Goal: Information Seeking & Learning: Learn about a topic

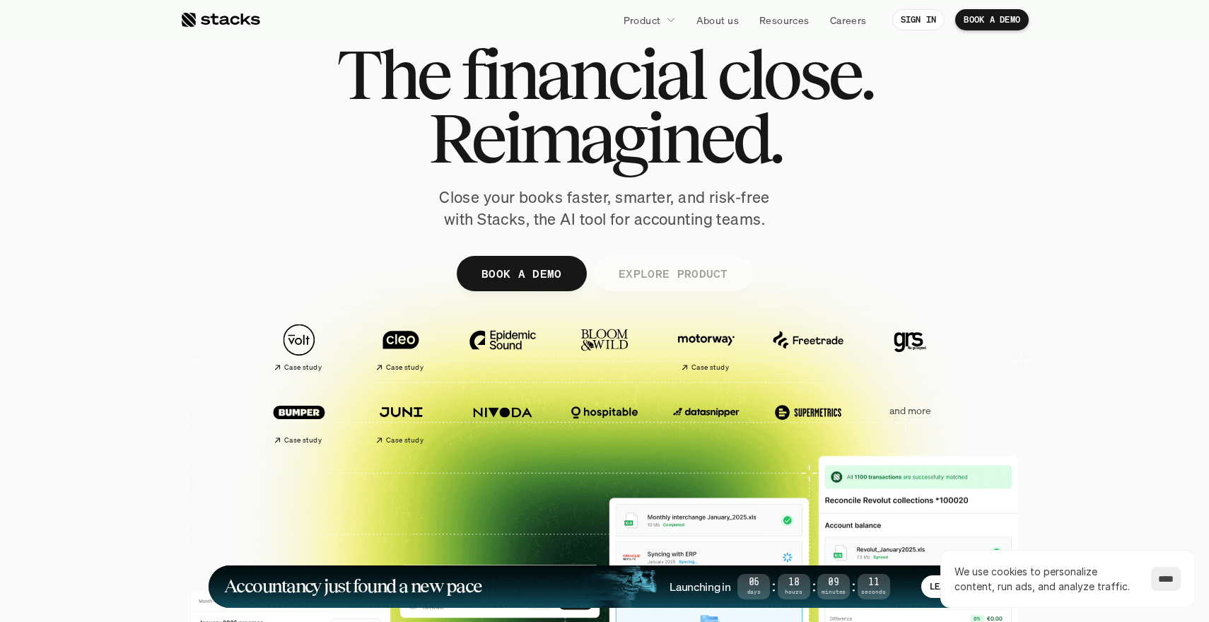
click at [632, 256] on link "EXPLORE PRODUCT" at bounding box center [672, 273] width 159 height 35
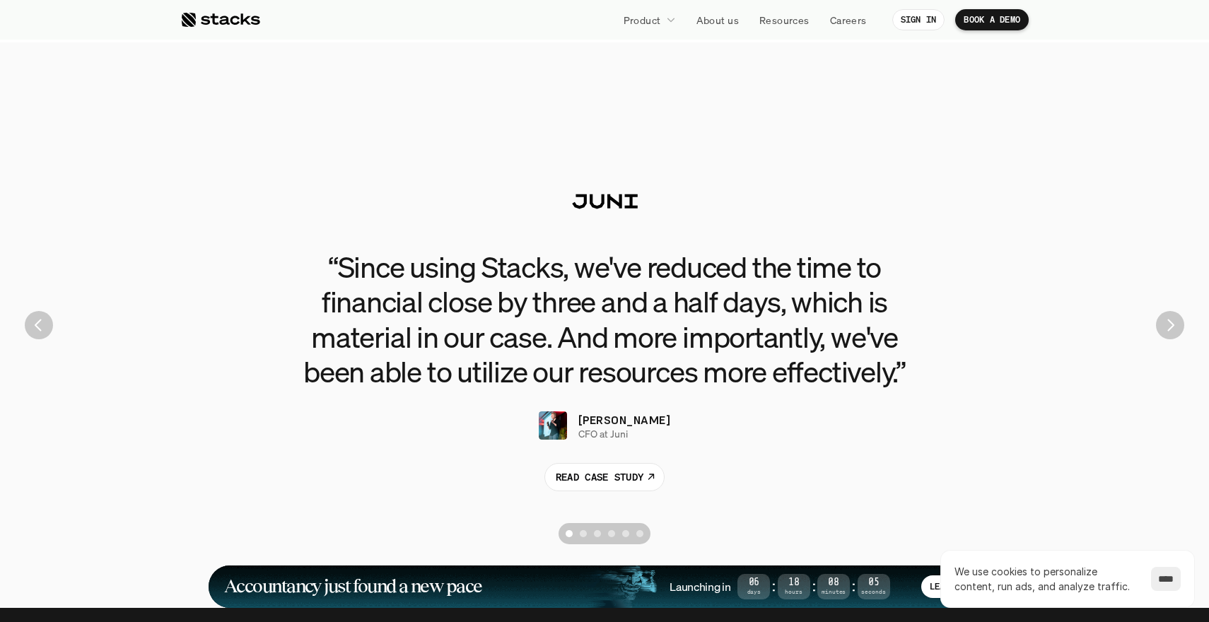
scroll to position [3215, 0]
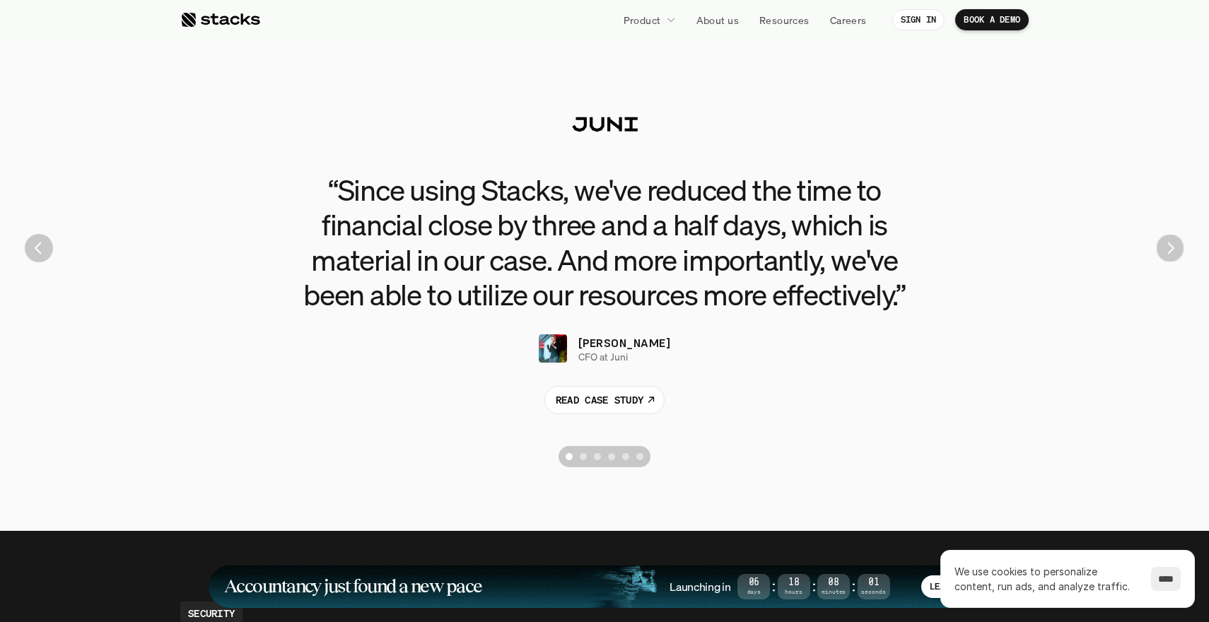
click at [1166, 235] on img "Next" at bounding box center [1171, 249] width 28 height 28
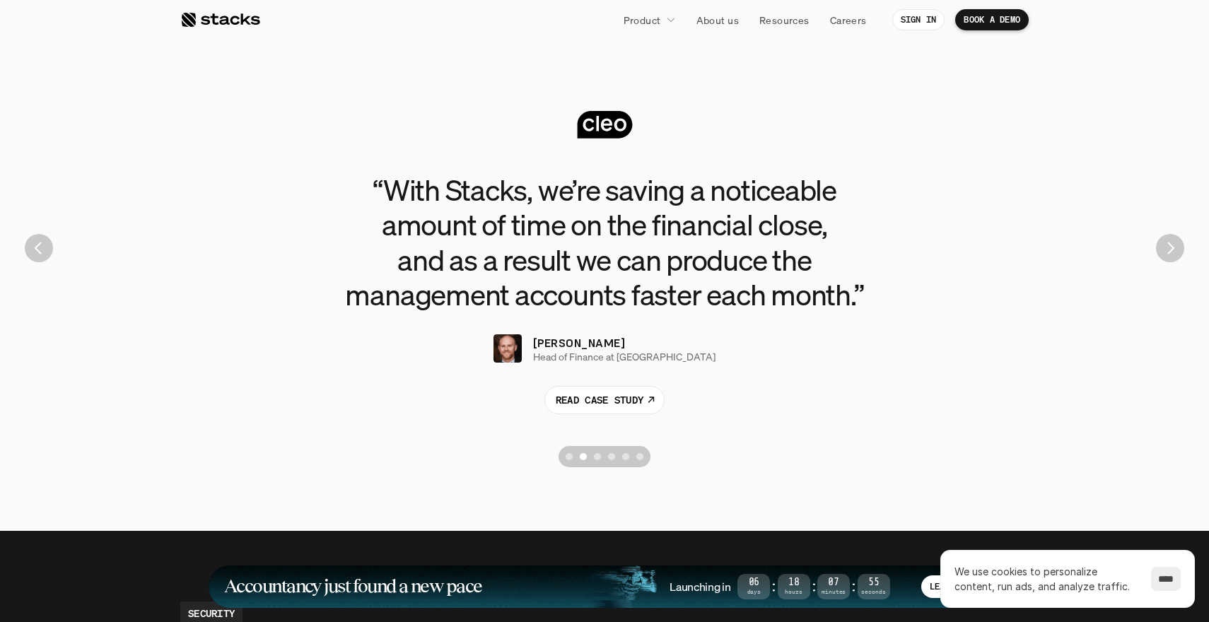
click at [1166, 234] on img "Next" at bounding box center [1170, 248] width 28 height 28
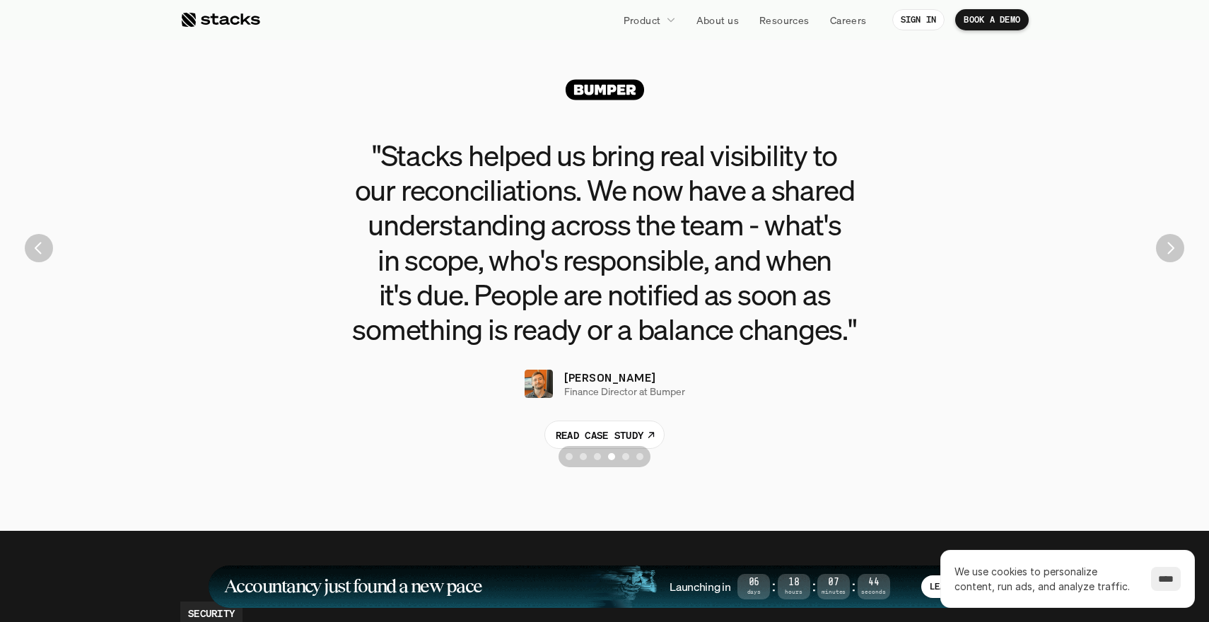
click at [48, 234] on img "Previous" at bounding box center [39, 248] width 28 height 28
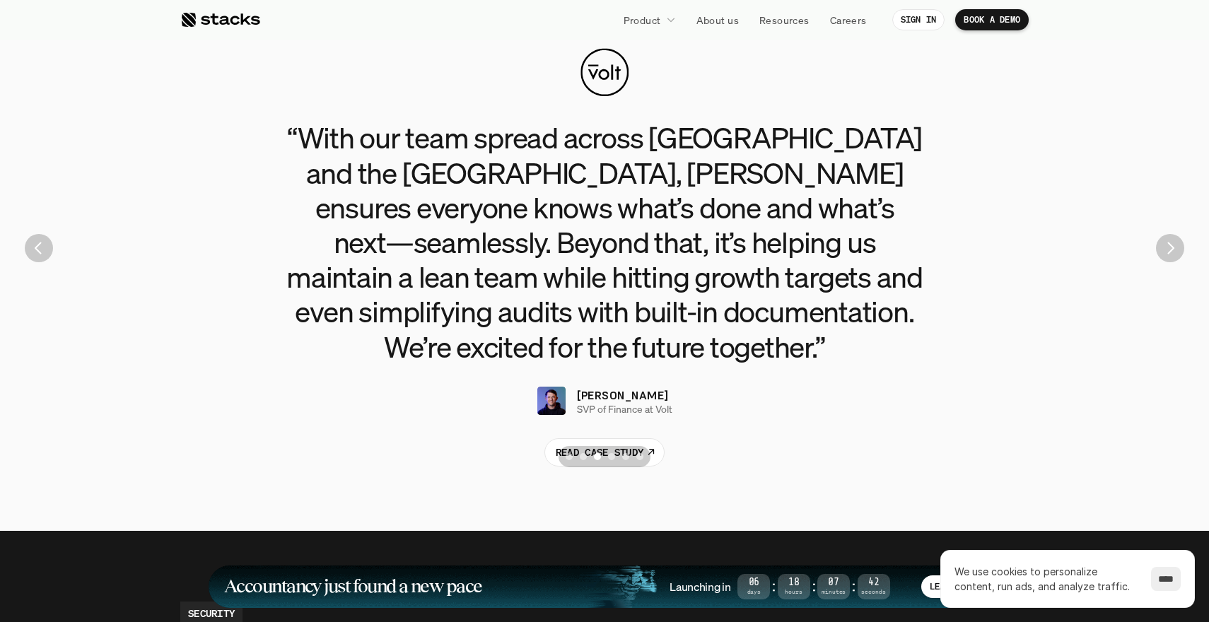
click at [1171, 234] on img "Next" at bounding box center [1170, 248] width 28 height 28
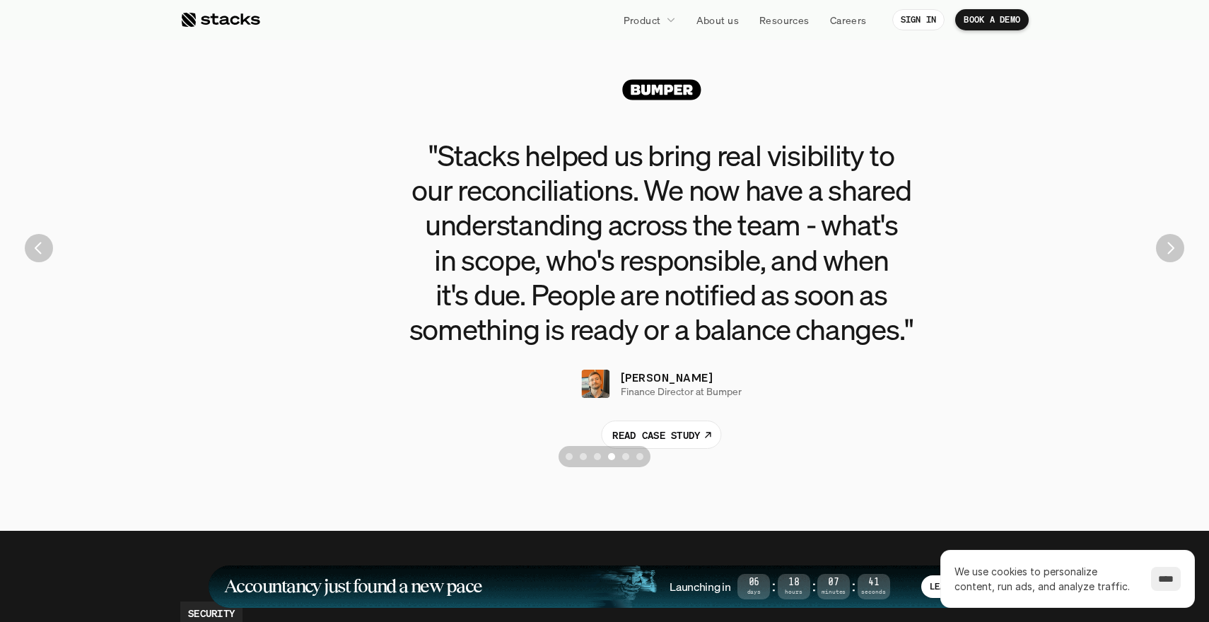
click at [1171, 234] on img "Next" at bounding box center [1170, 248] width 28 height 28
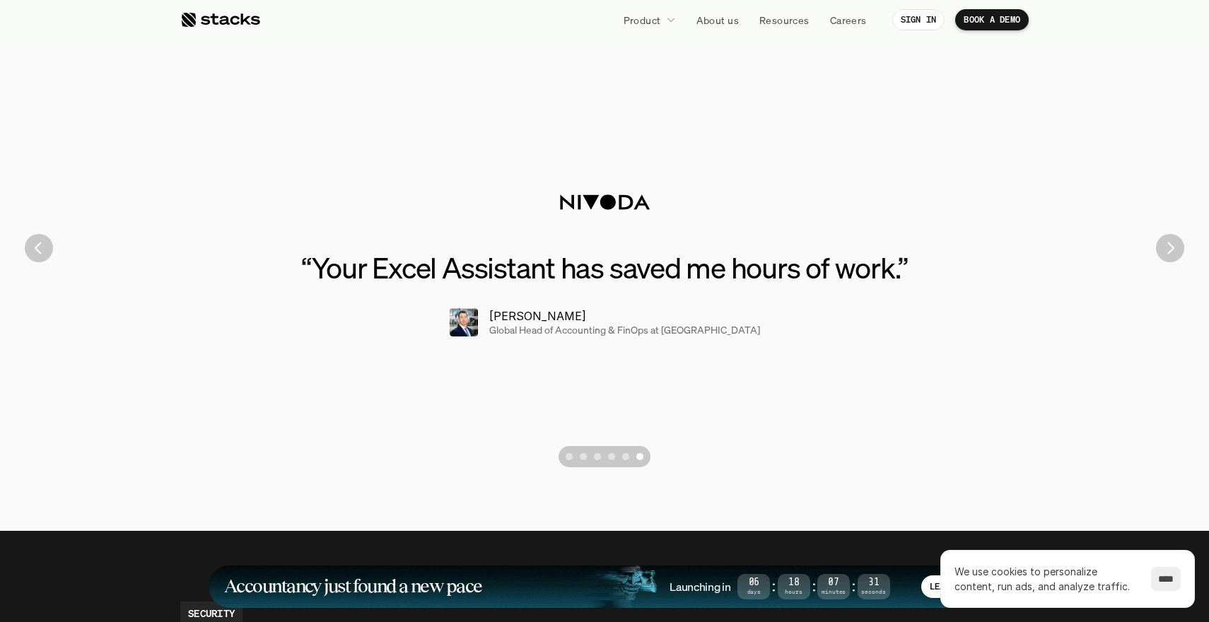
click at [49, 234] on img "Previous" at bounding box center [39, 248] width 28 height 28
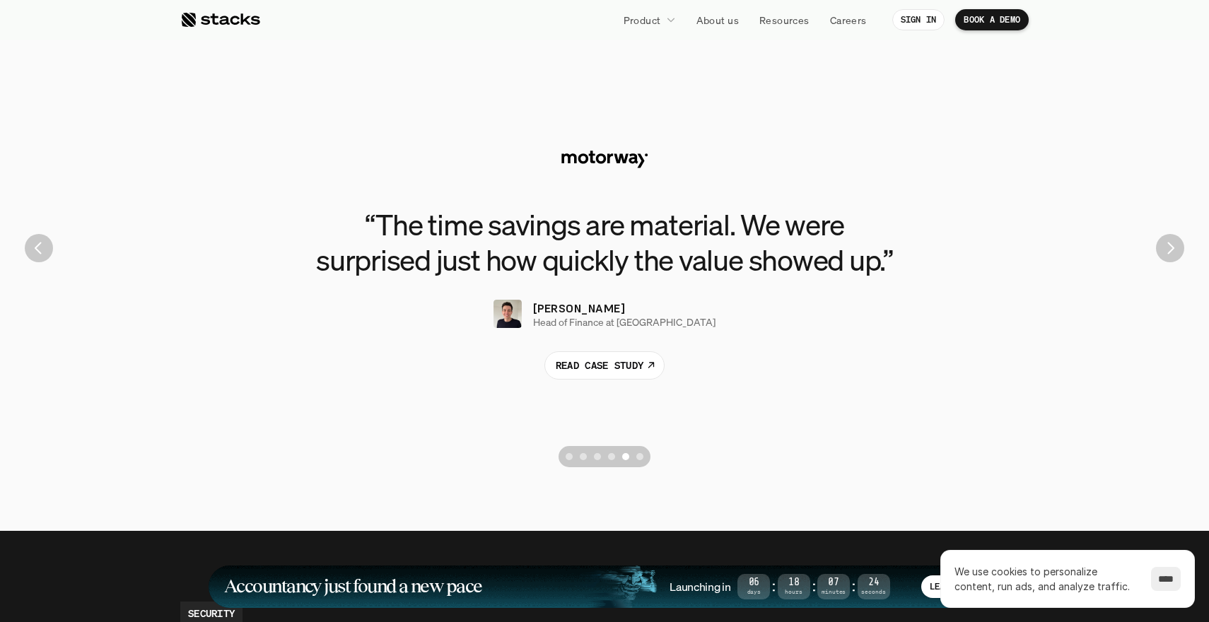
click at [1157, 226] on div "“The time savings are material. We were surprised just how quickly the value sh…" at bounding box center [605, 248] width 1188 height 453
click at [1163, 235] on img "Next" at bounding box center [1170, 248] width 27 height 27
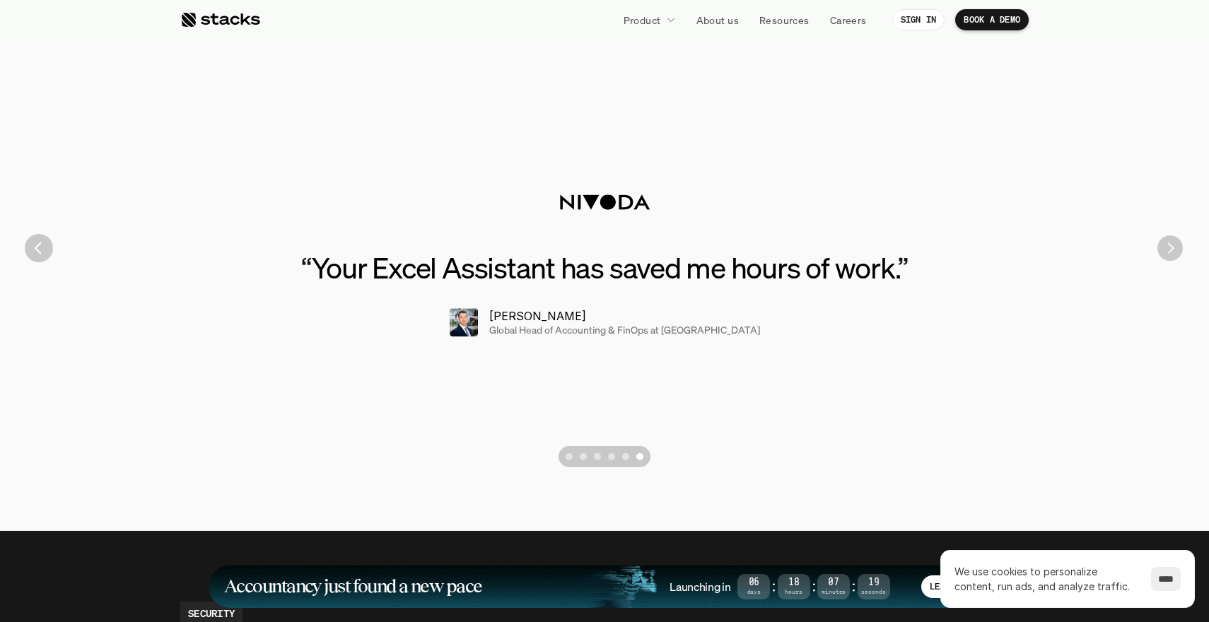
click at [1163, 236] on img "Next" at bounding box center [1170, 248] width 25 height 25
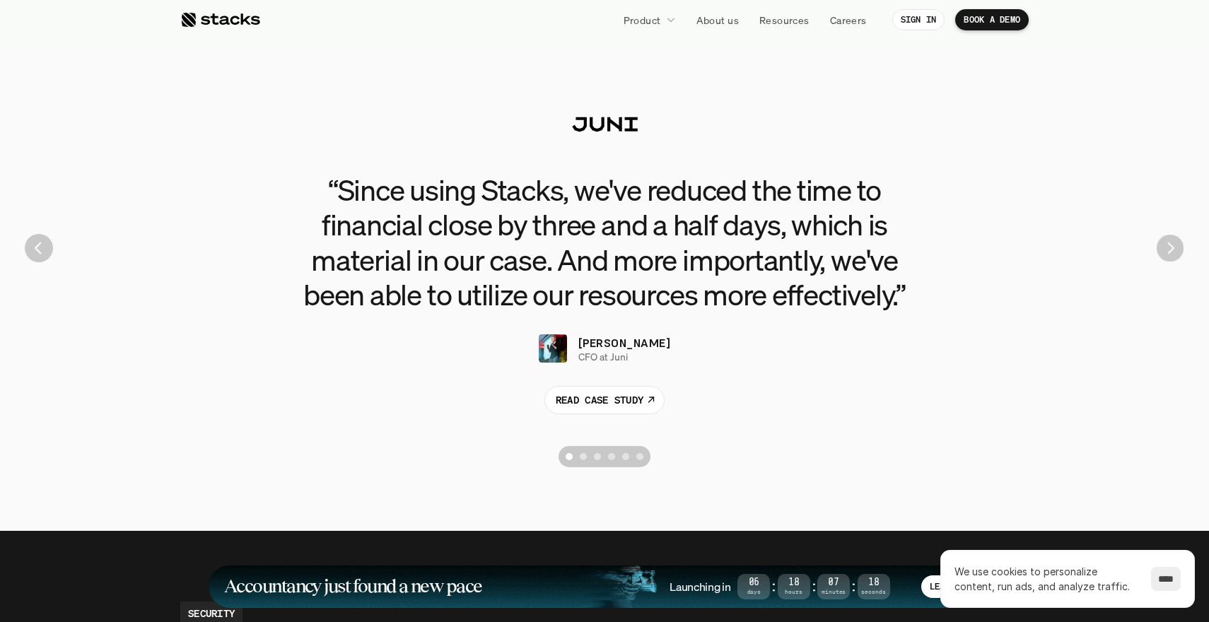
click at [1163, 235] on img "Next" at bounding box center [1170, 248] width 27 height 27
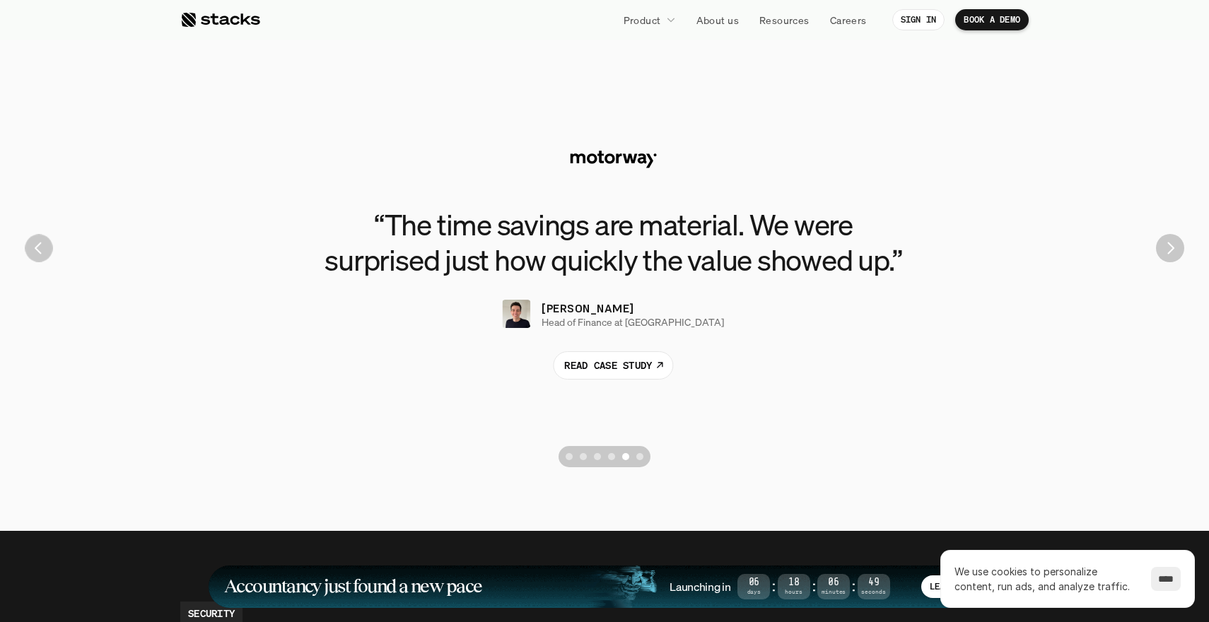
click at [34, 235] on img "Previous" at bounding box center [39, 249] width 28 height 28
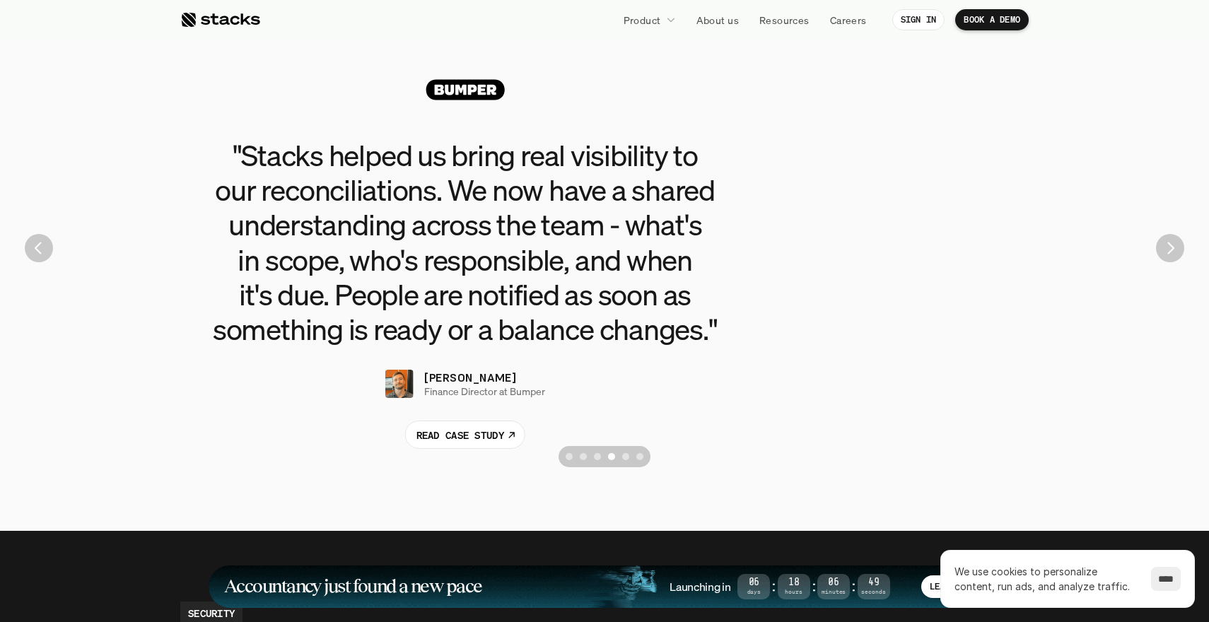
click at [34, 234] on img "Previous" at bounding box center [39, 248] width 28 height 28
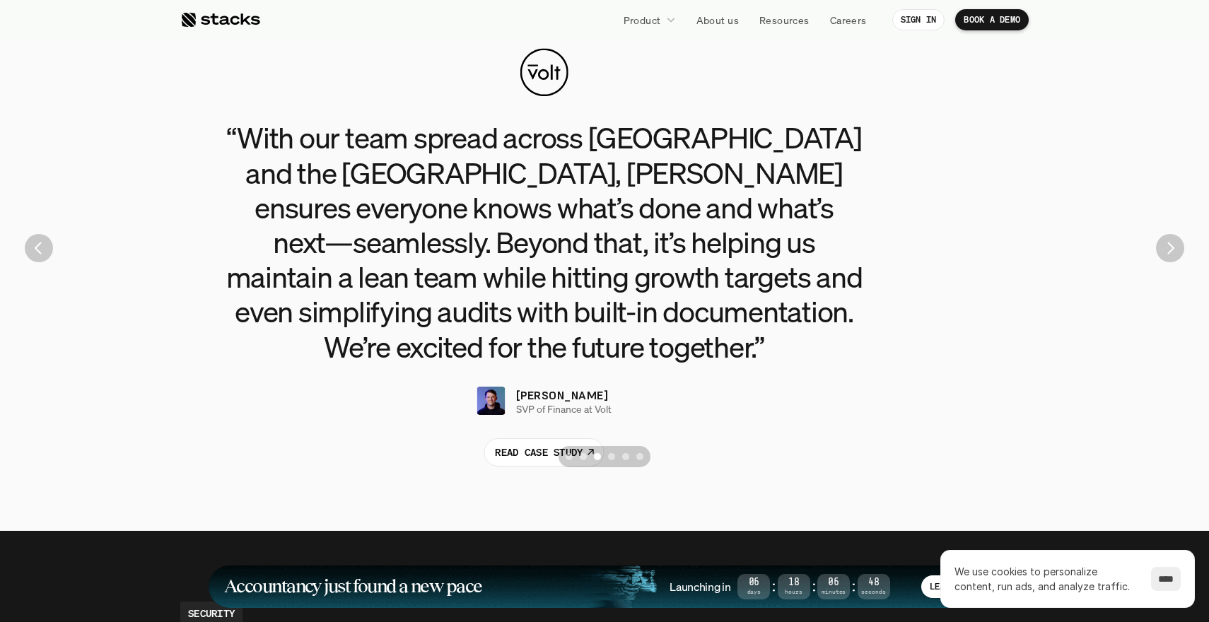
click at [34, 234] on img "Previous" at bounding box center [39, 248] width 28 height 28
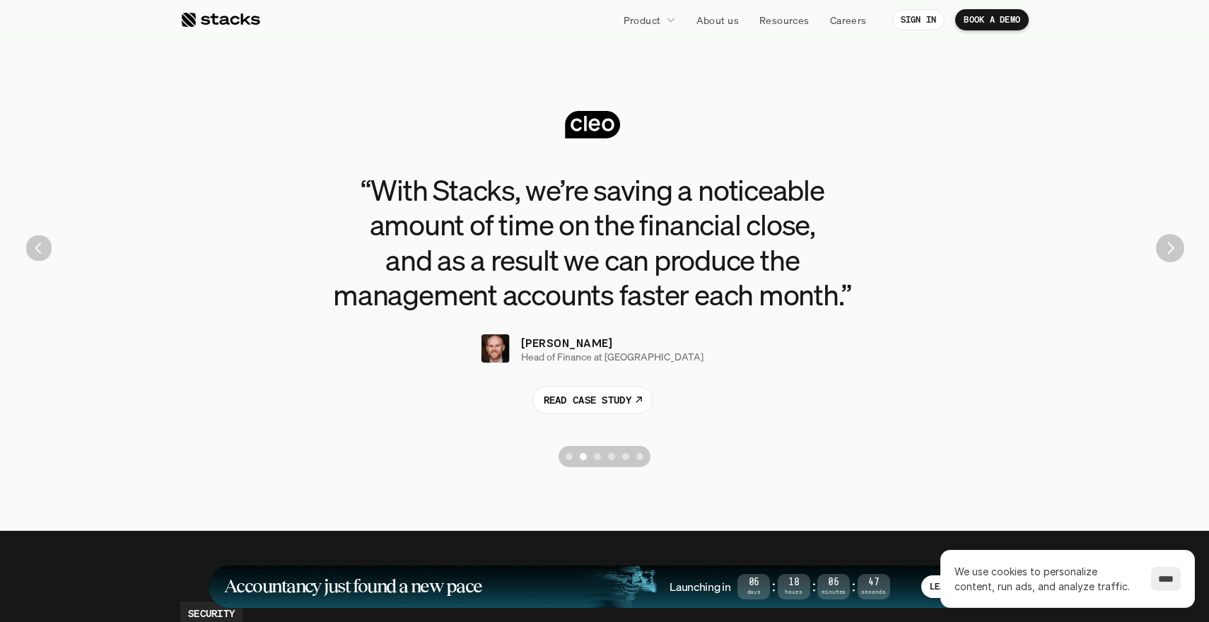
click at [34, 236] on img "Previous" at bounding box center [39, 249] width 26 height 26
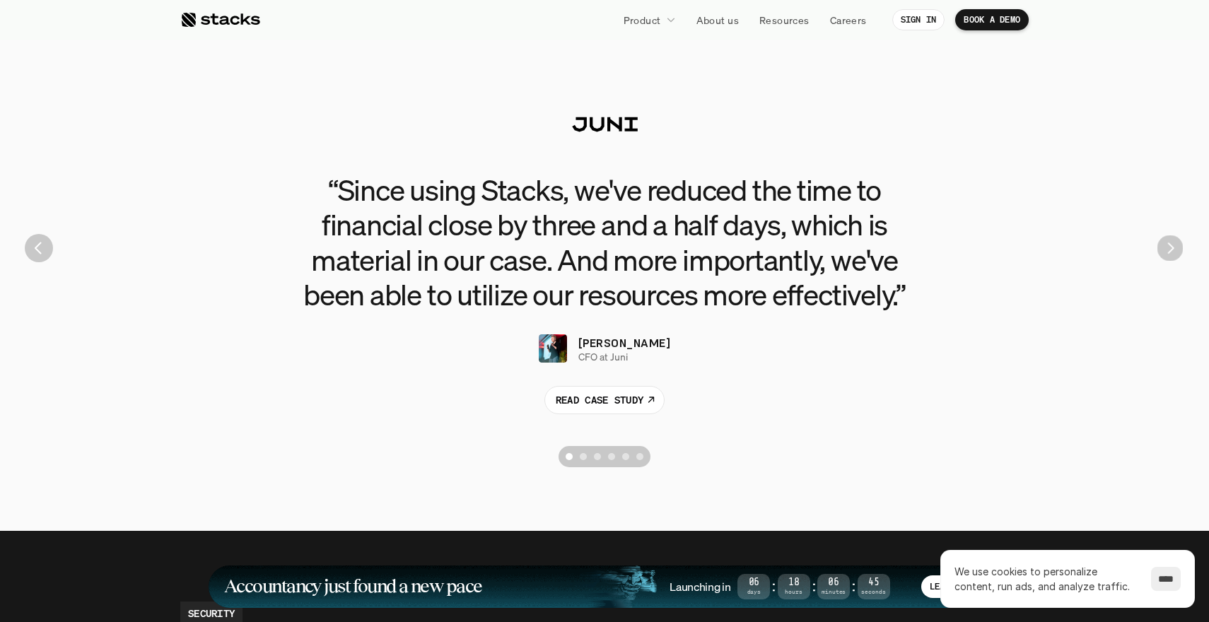
click at [1164, 236] on img "Next" at bounding box center [1171, 249] width 26 height 26
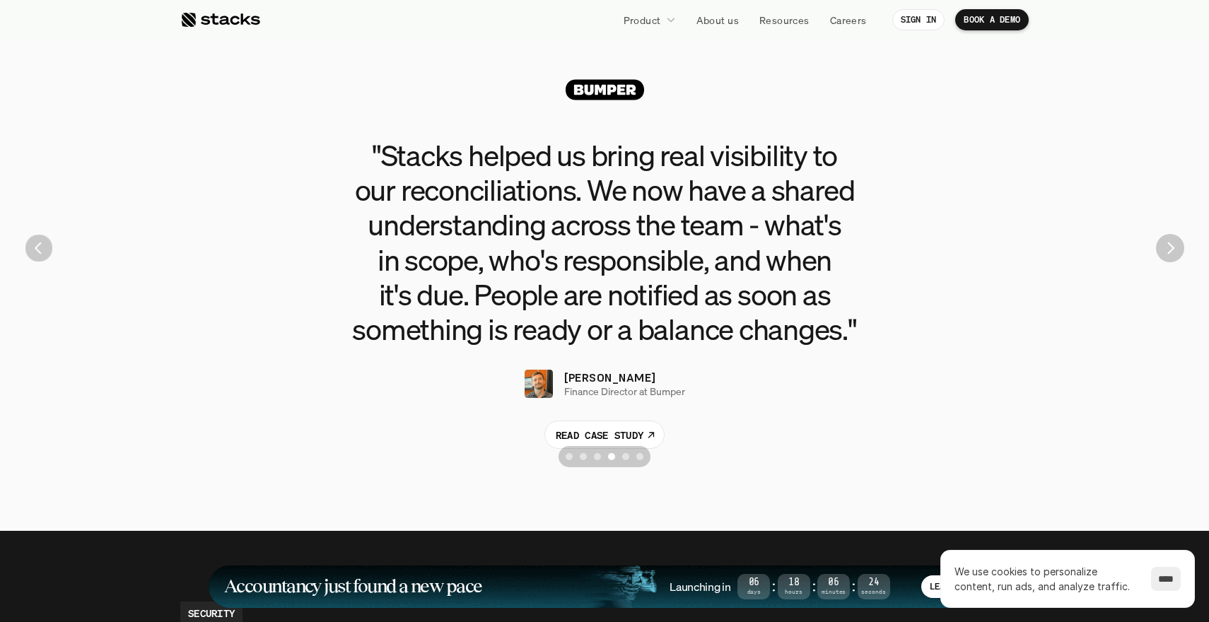
click at [40, 235] on img "Previous" at bounding box center [39, 249] width 28 height 28
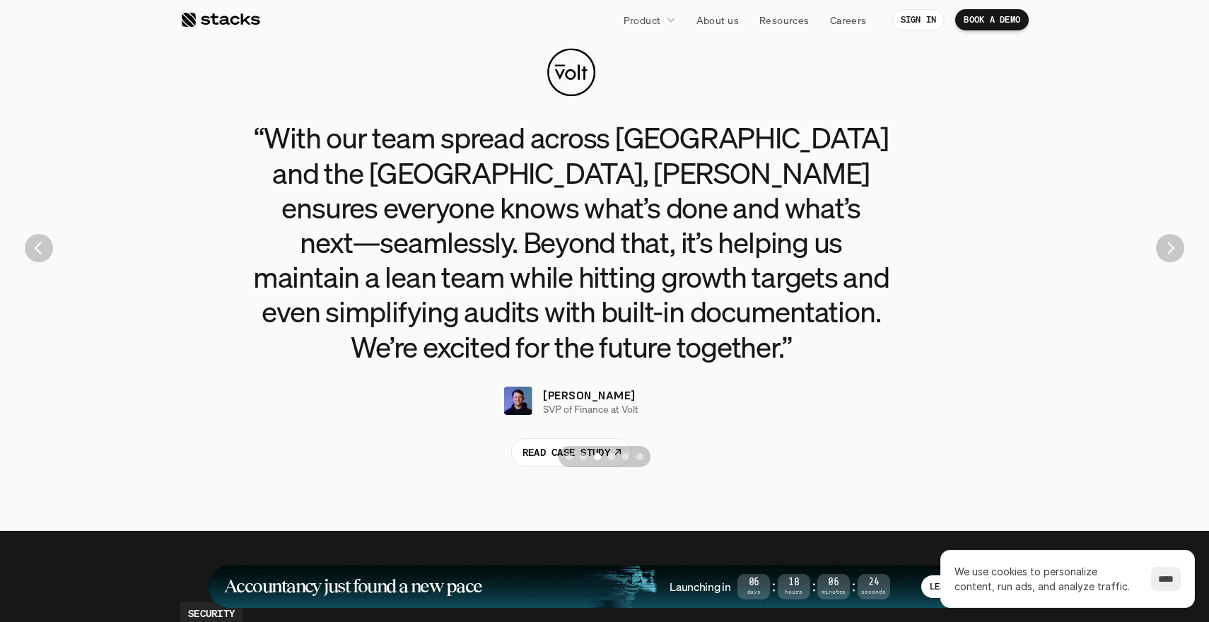
click at [40, 234] on img "Previous" at bounding box center [39, 248] width 28 height 28
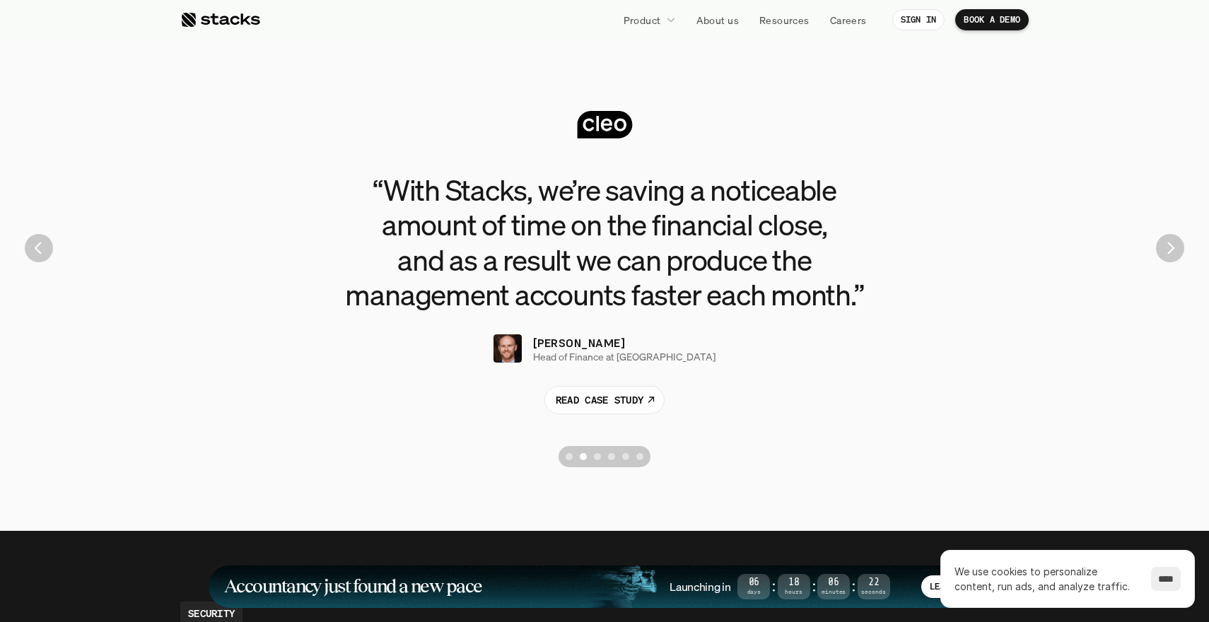
click at [1179, 236] on div "“With [PERSON_NAME], we’re saving a noticeable amount of time on the financial …" at bounding box center [605, 248] width 1188 height 453
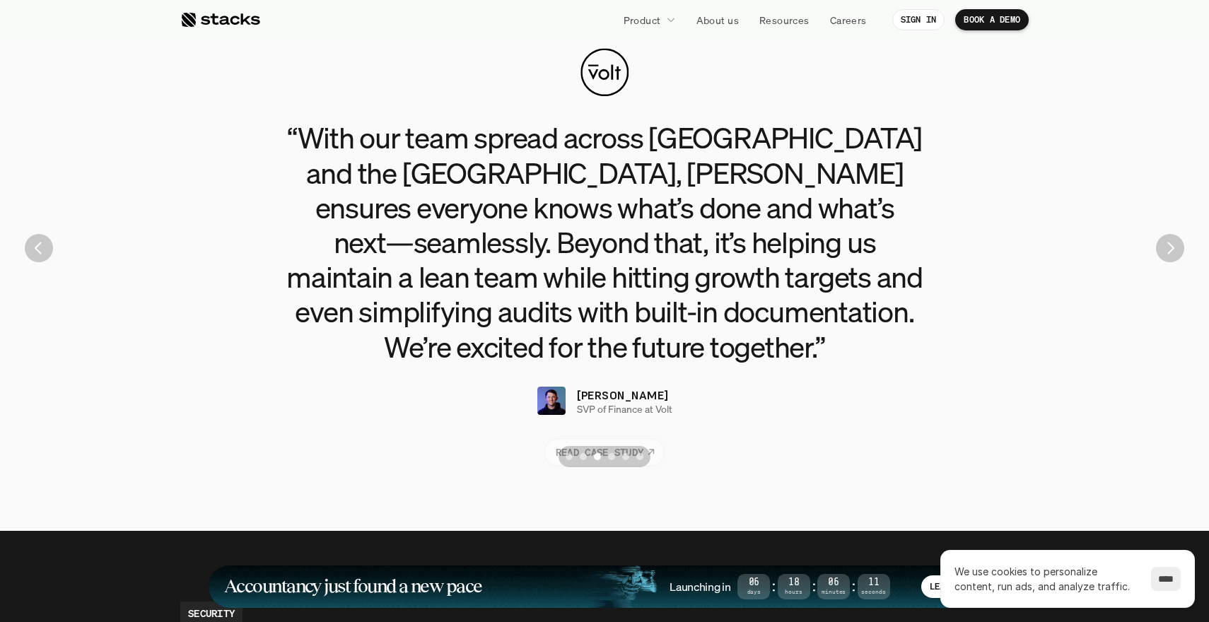
click at [637, 445] on p "READ CASE STUDY" at bounding box center [600, 452] width 88 height 15
click at [1167, 234] on img "Next" at bounding box center [1170, 248] width 28 height 28
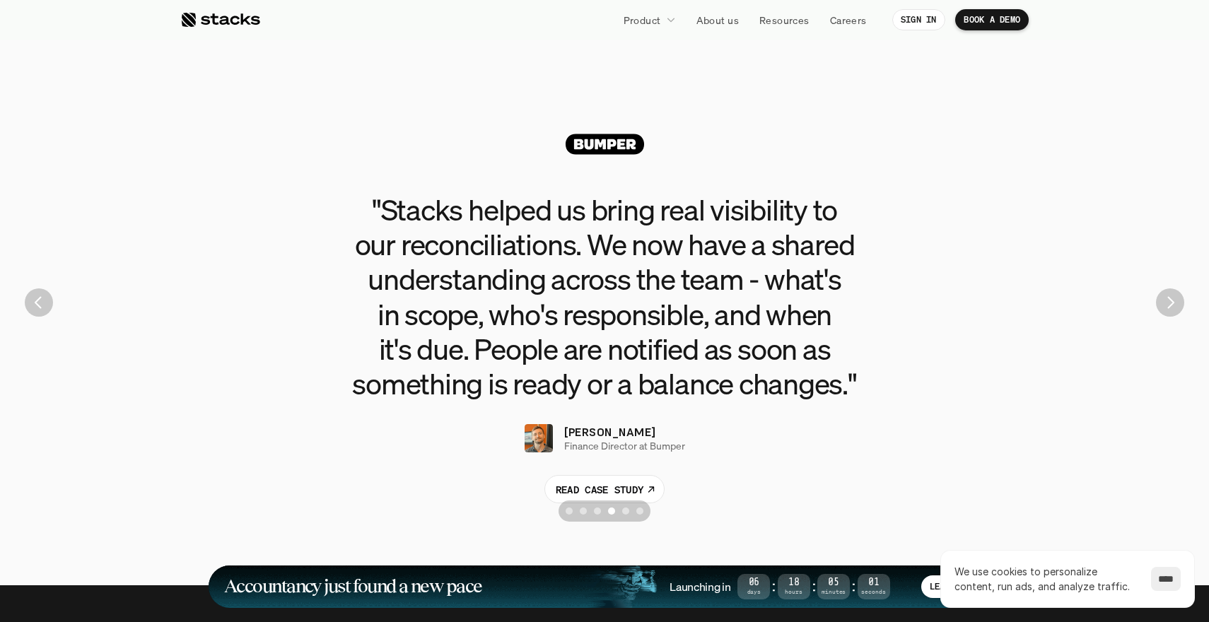
scroll to position [3158, 0]
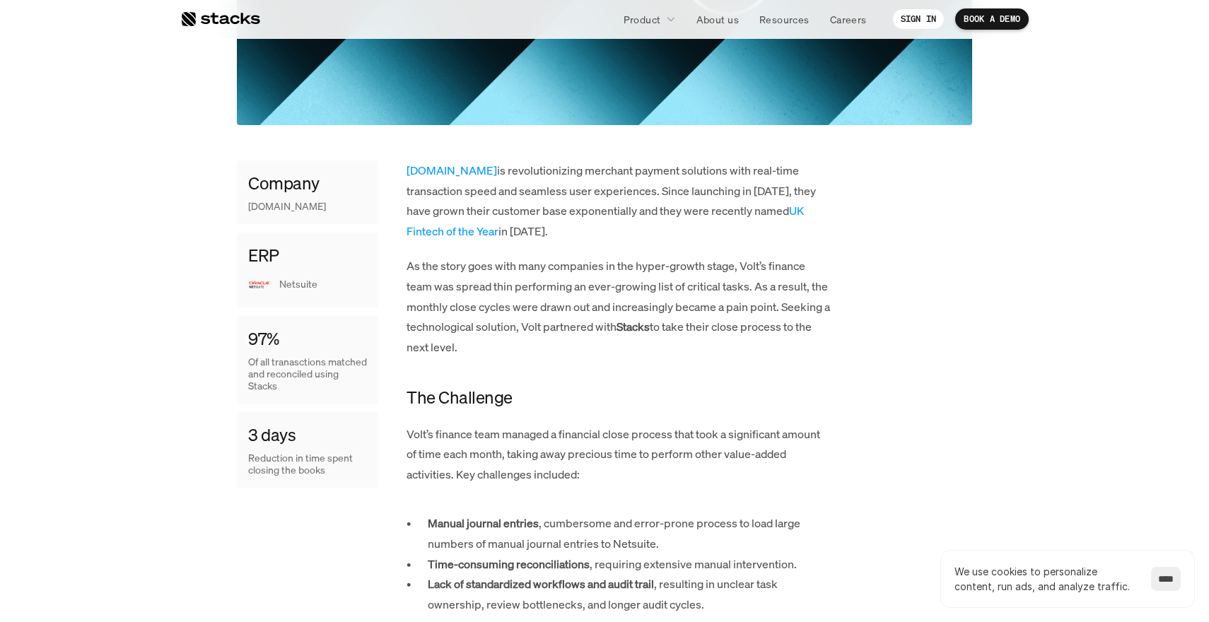
scroll to position [295, 0]
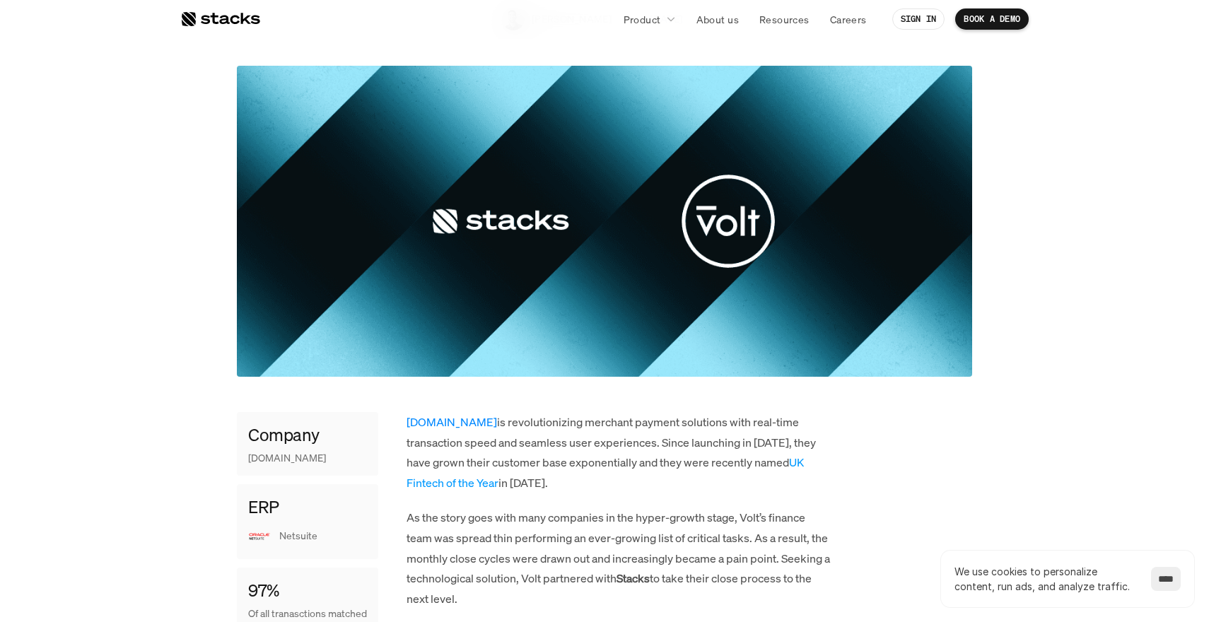
click at [424, 414] on link "Volt.io" at bounding box center [452, 422] width 91 height 16
